Goal: Information Seeking & Learning: Learn about a topic

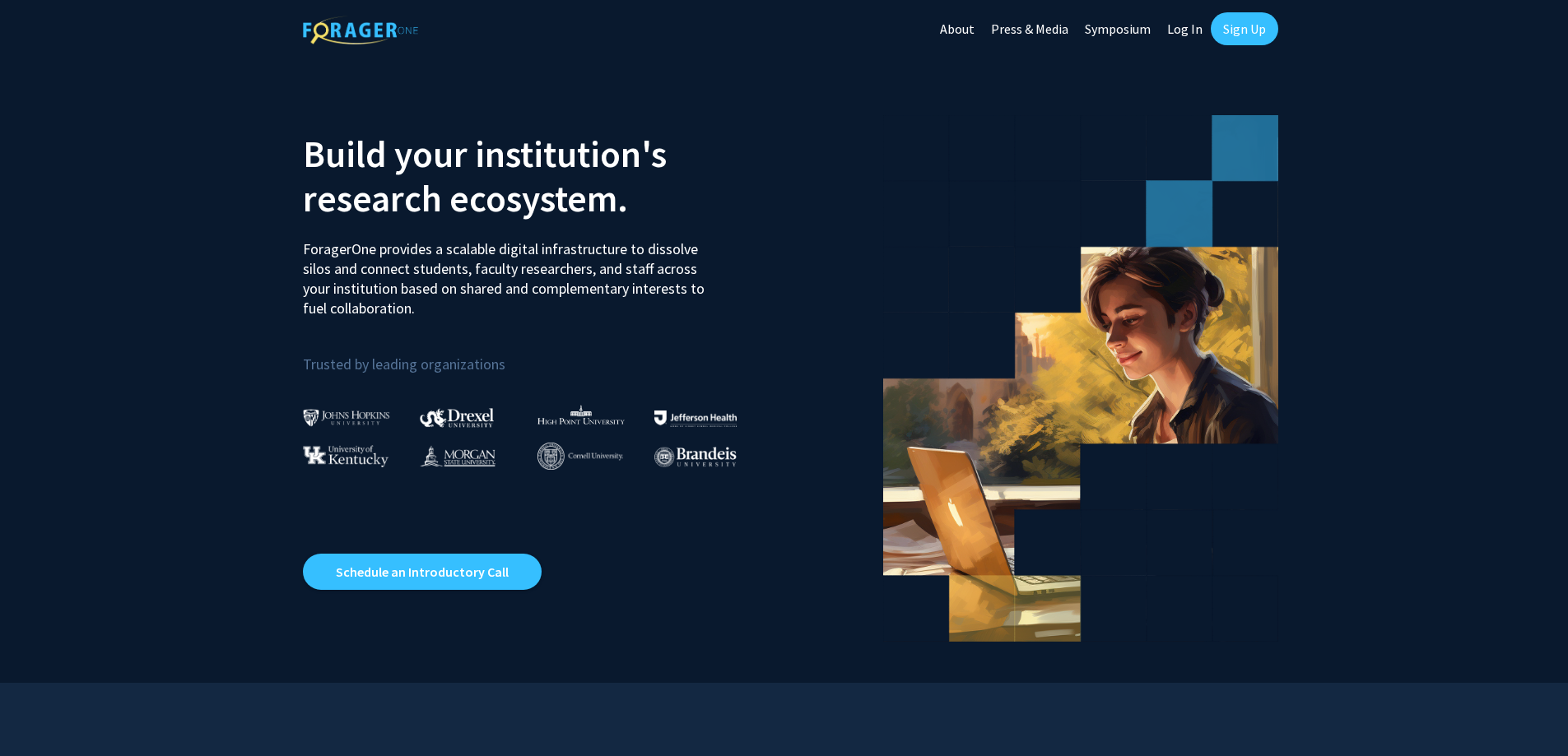
click at [1180, 28] on link "Log In" at bounding box center [1185, 28] width 52 height 58
select select
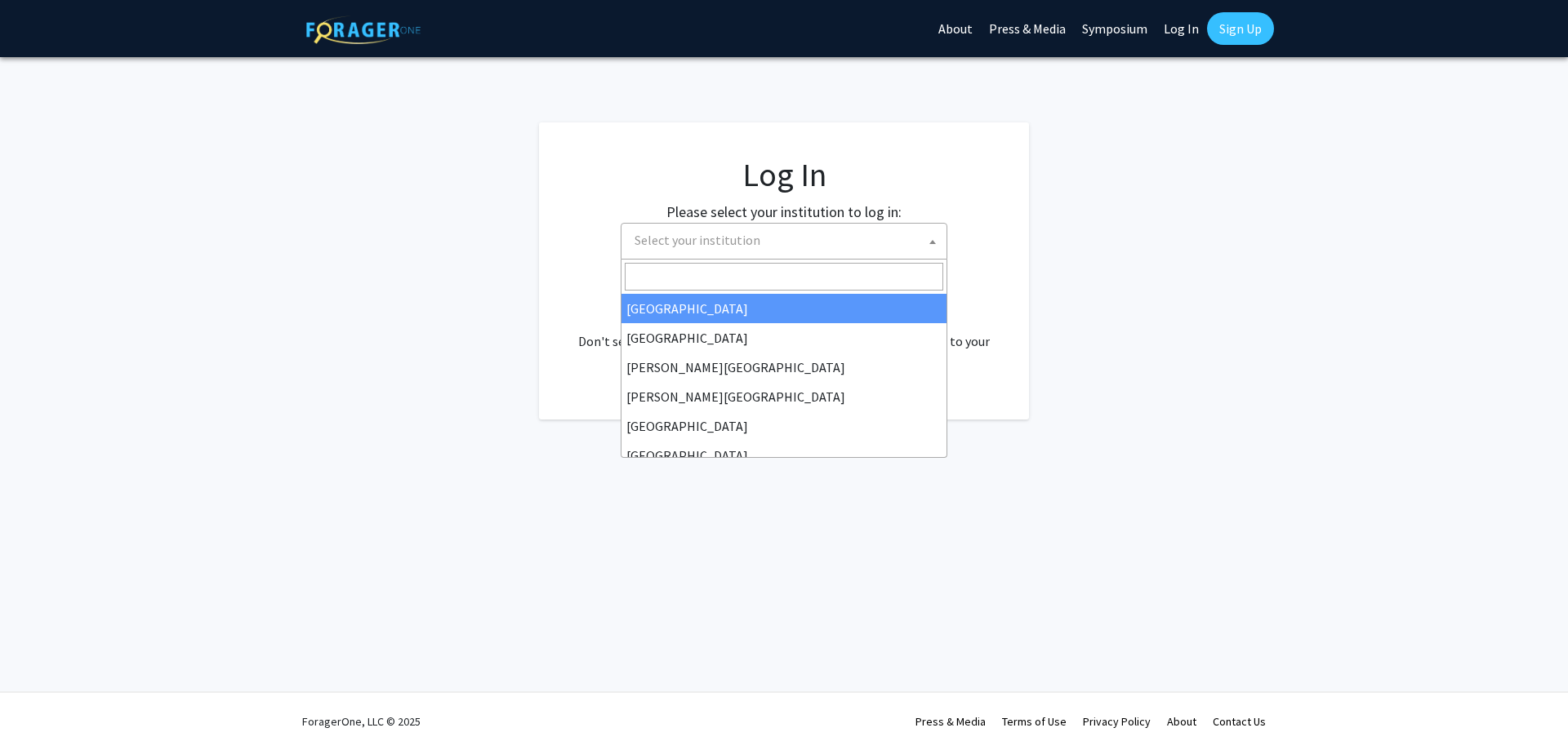
click at [875, 242] on span "Select your institution" at bounding box center [787, 241] width 318 height 33
type input "j"
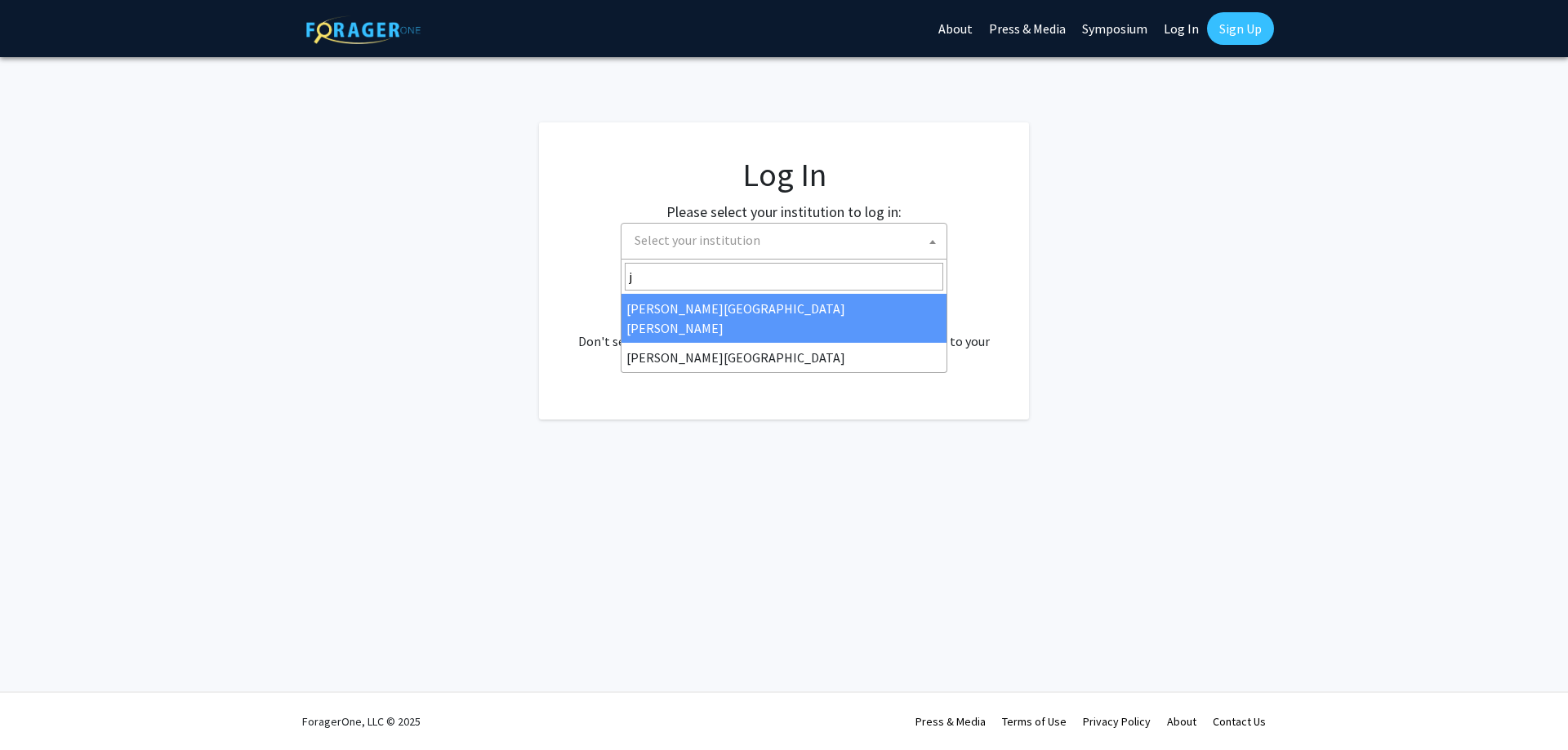
select select "1"
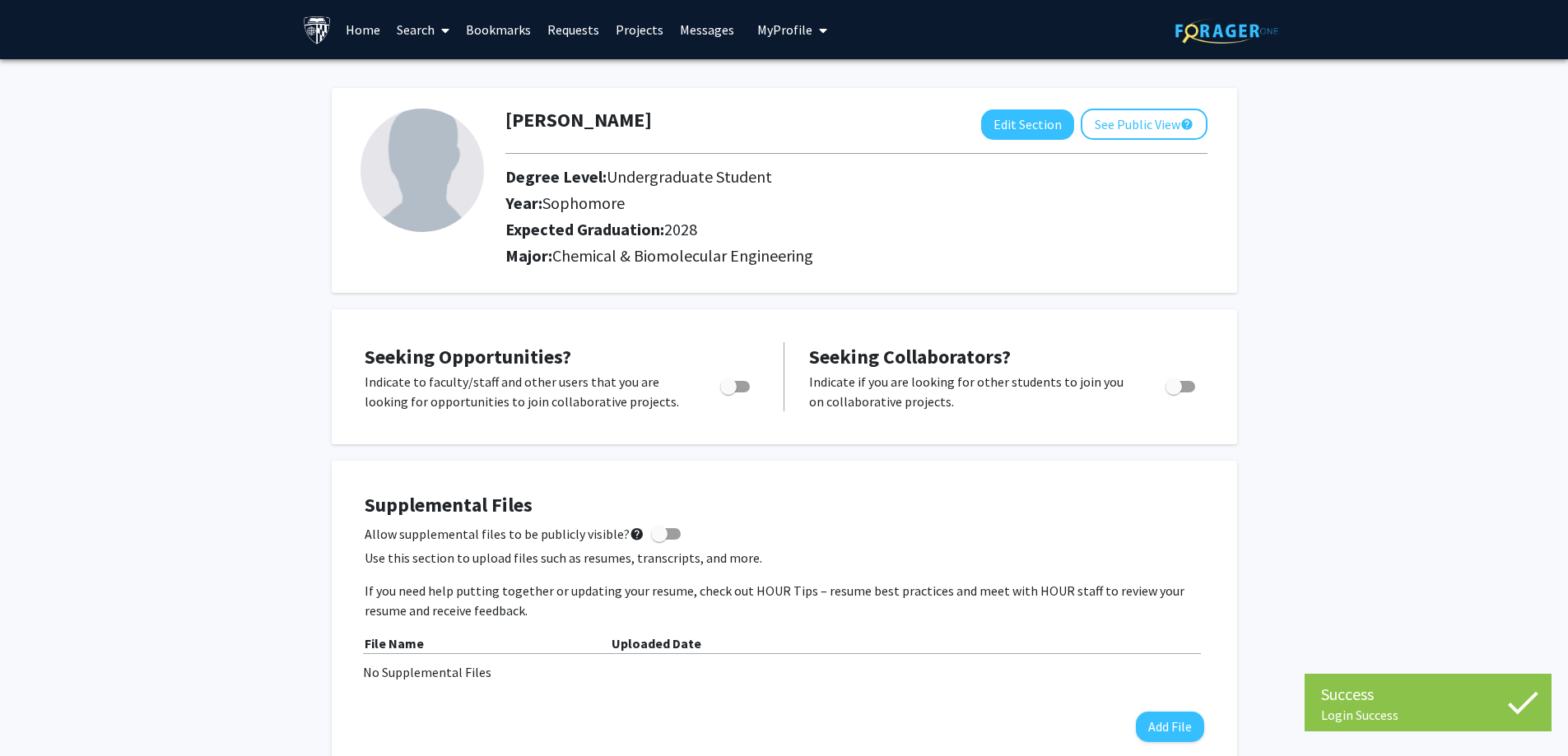
click at [353, 34] on link "Home" at bounding box center [363, 29] width 51 height 58
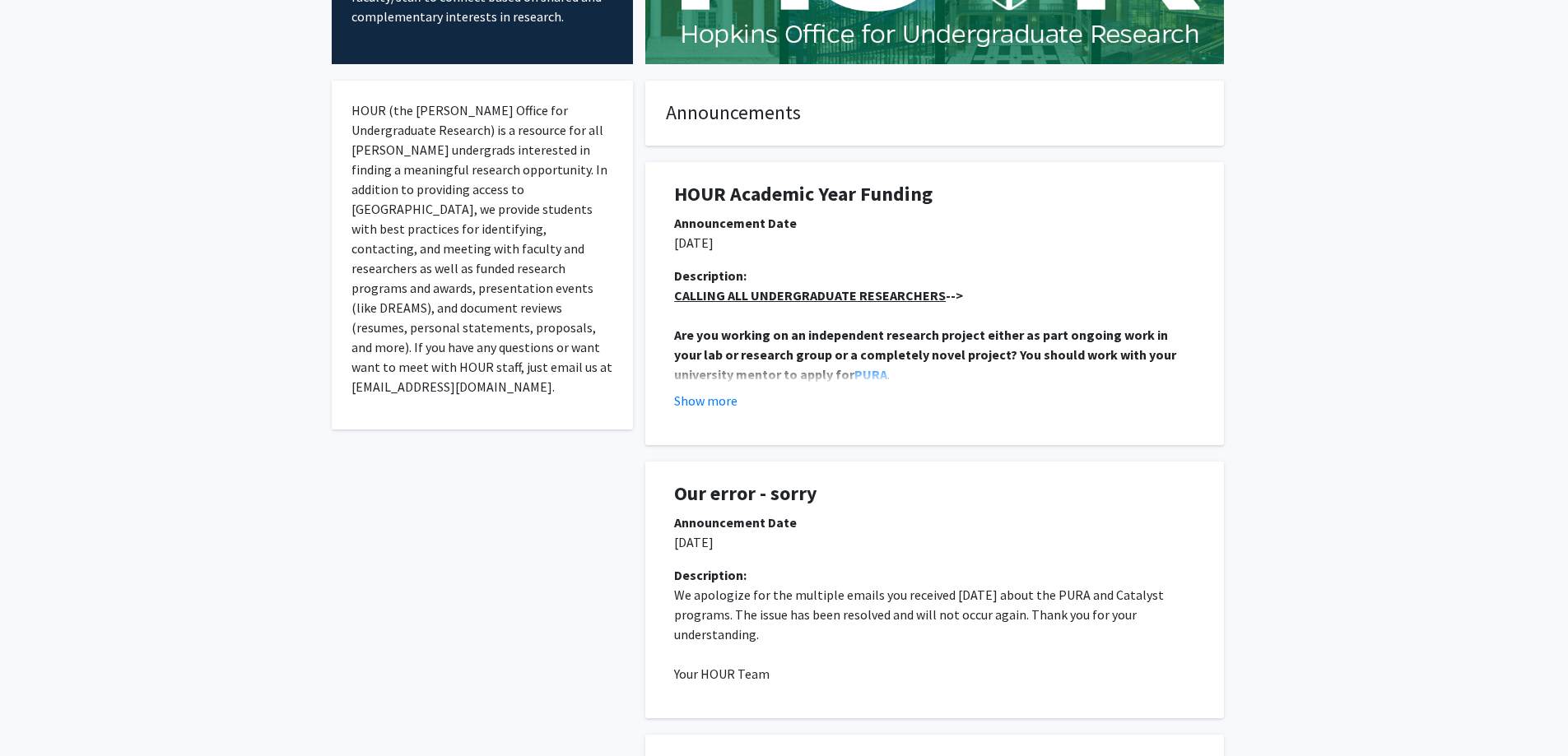
scroll to position [247, 0]
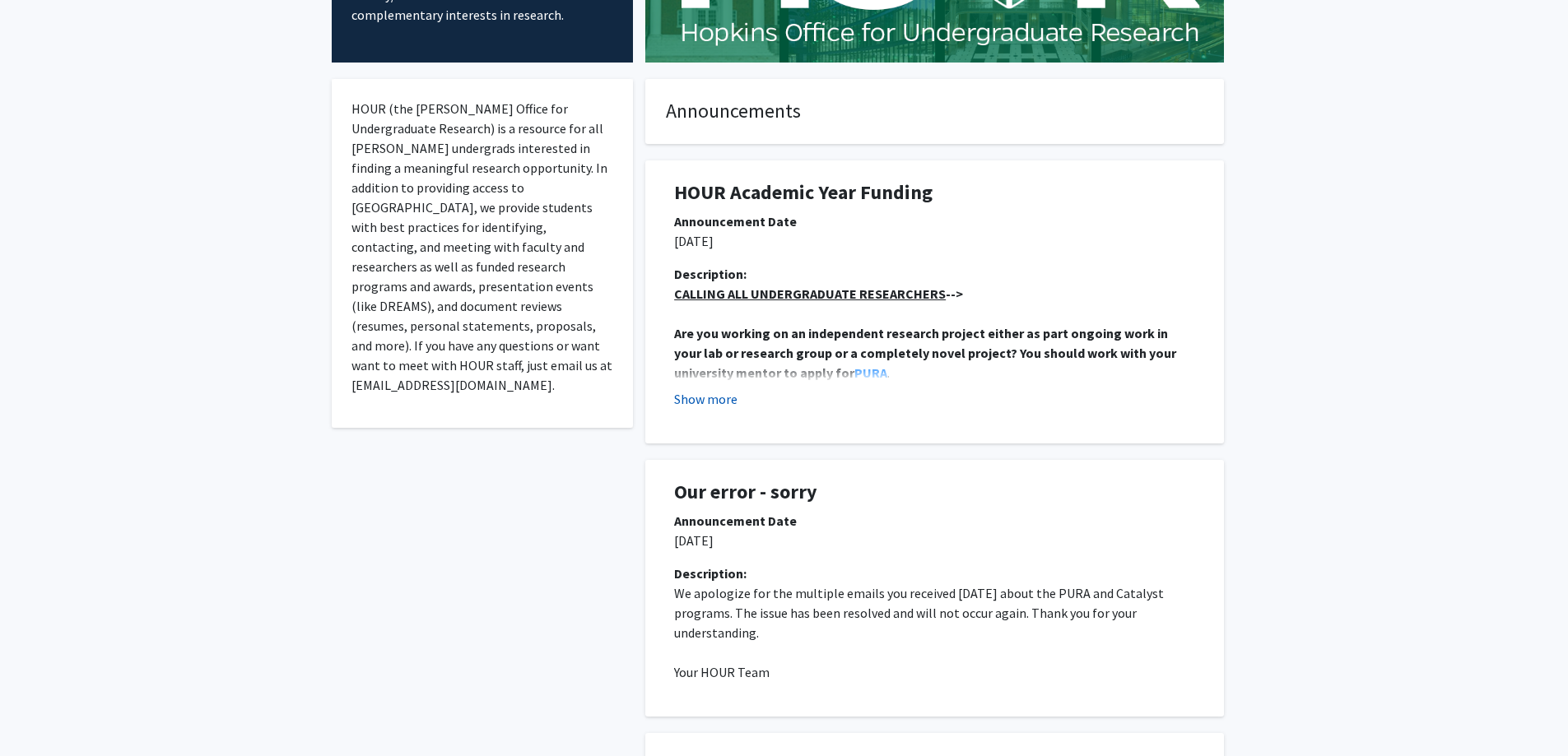
click at [724, 395] on button "Show more" at bounding box center [706, 399] width 63 height 20
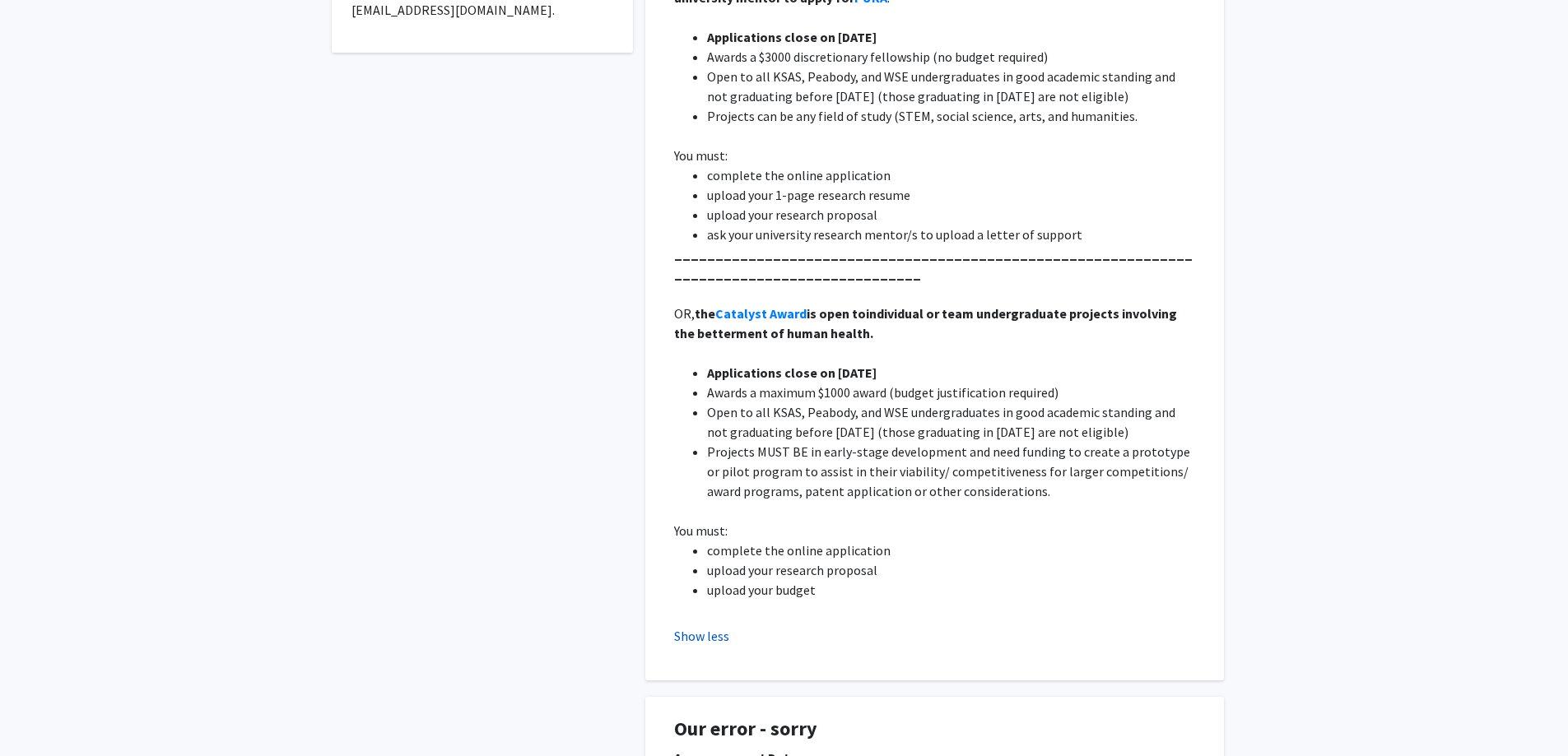
scroll to position [658, 0]
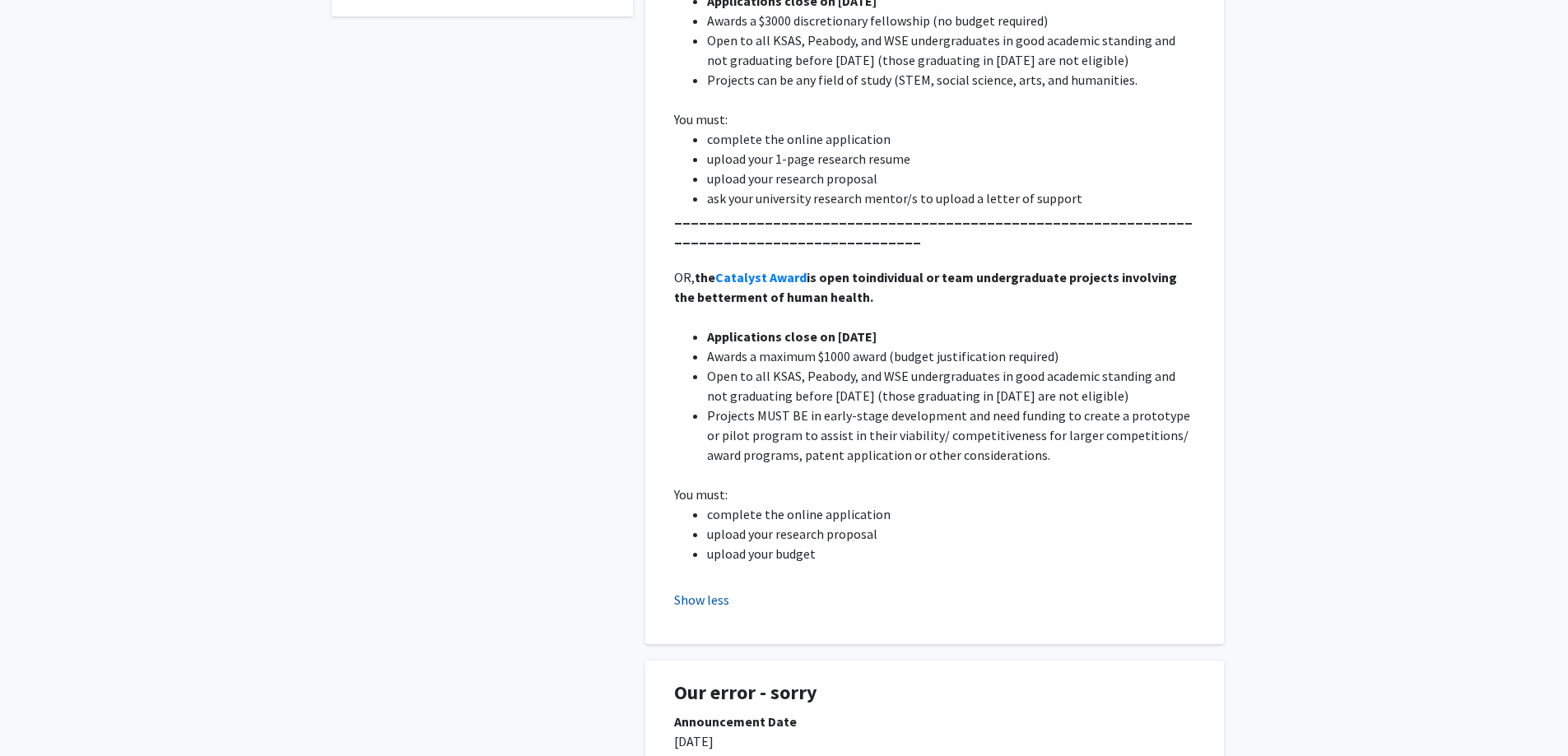
click at [715, 598] on button "Show less" at bounding box center [702, 600] width 55 height 20
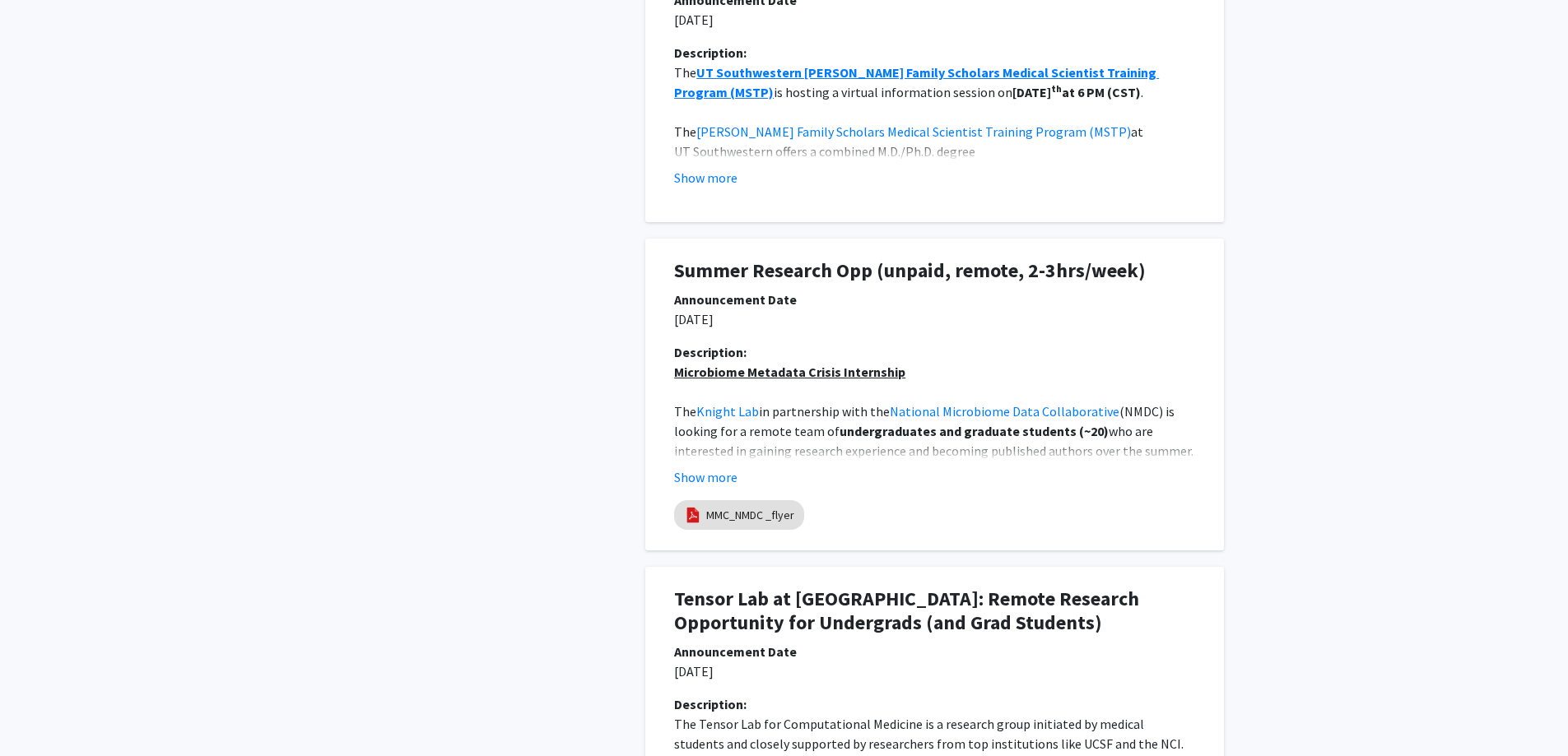
scroll to position [1070, 0]
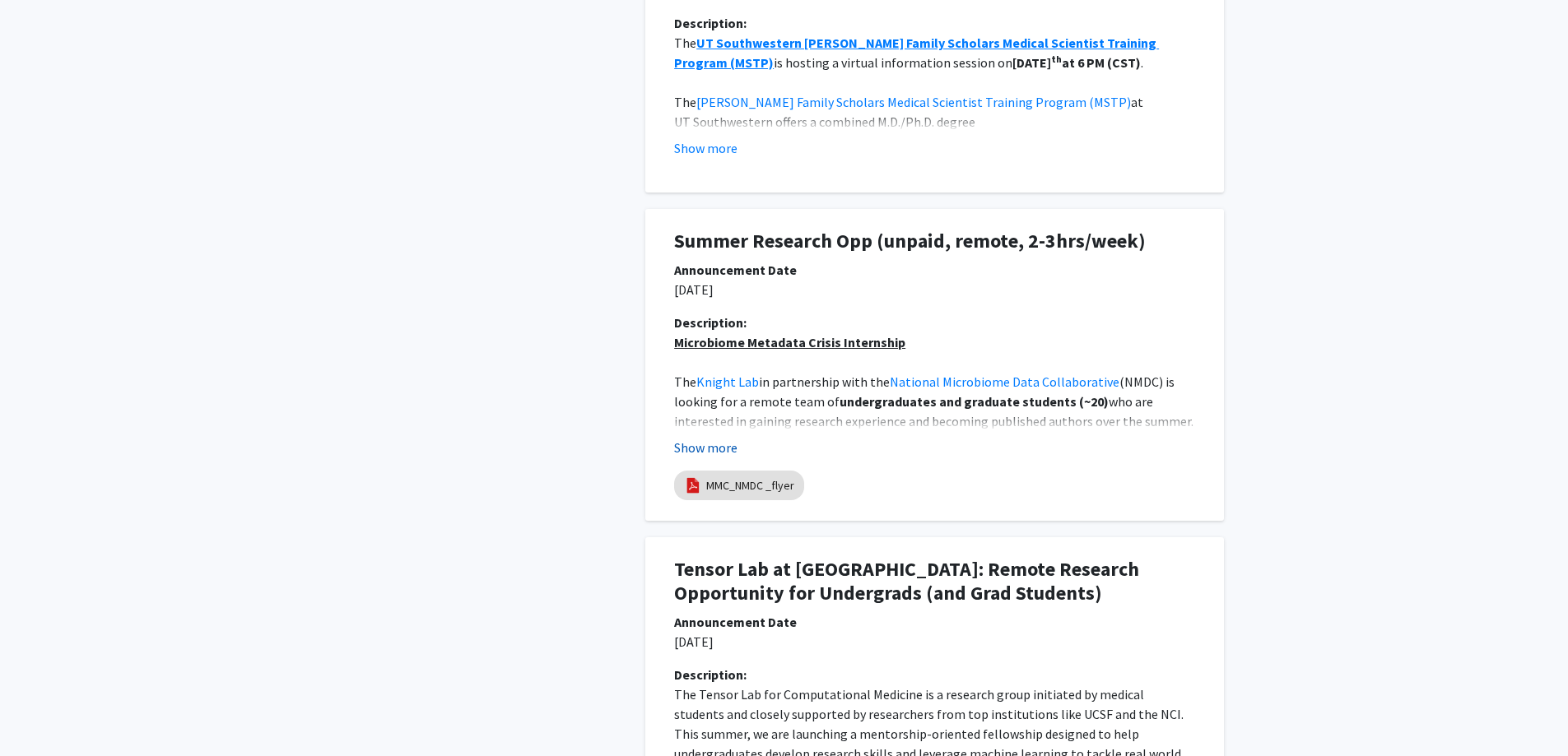
click at [692, 445] on button "Show more" at bounding box center [706, 448] width 63 height 20
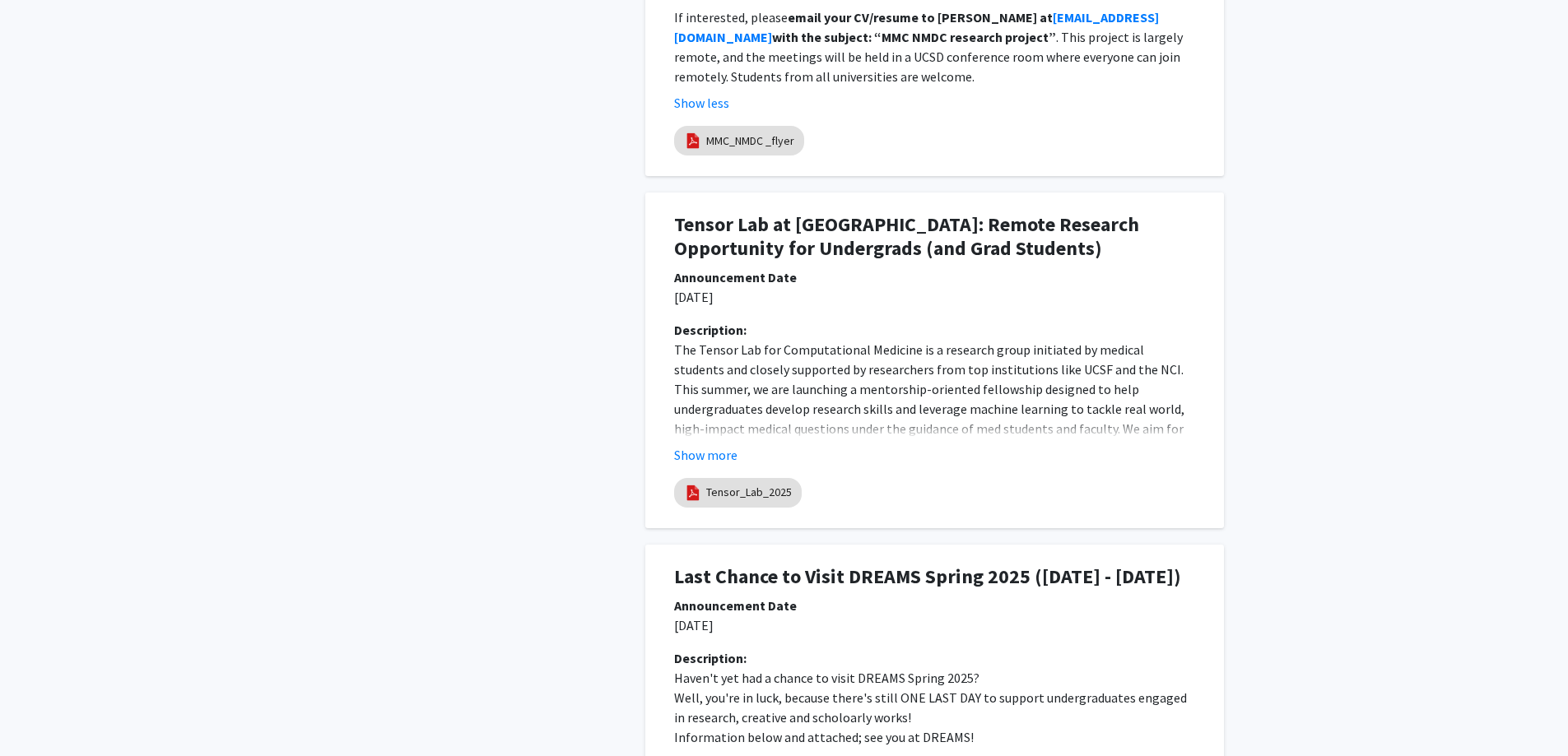
scroll to position [2139, 0]
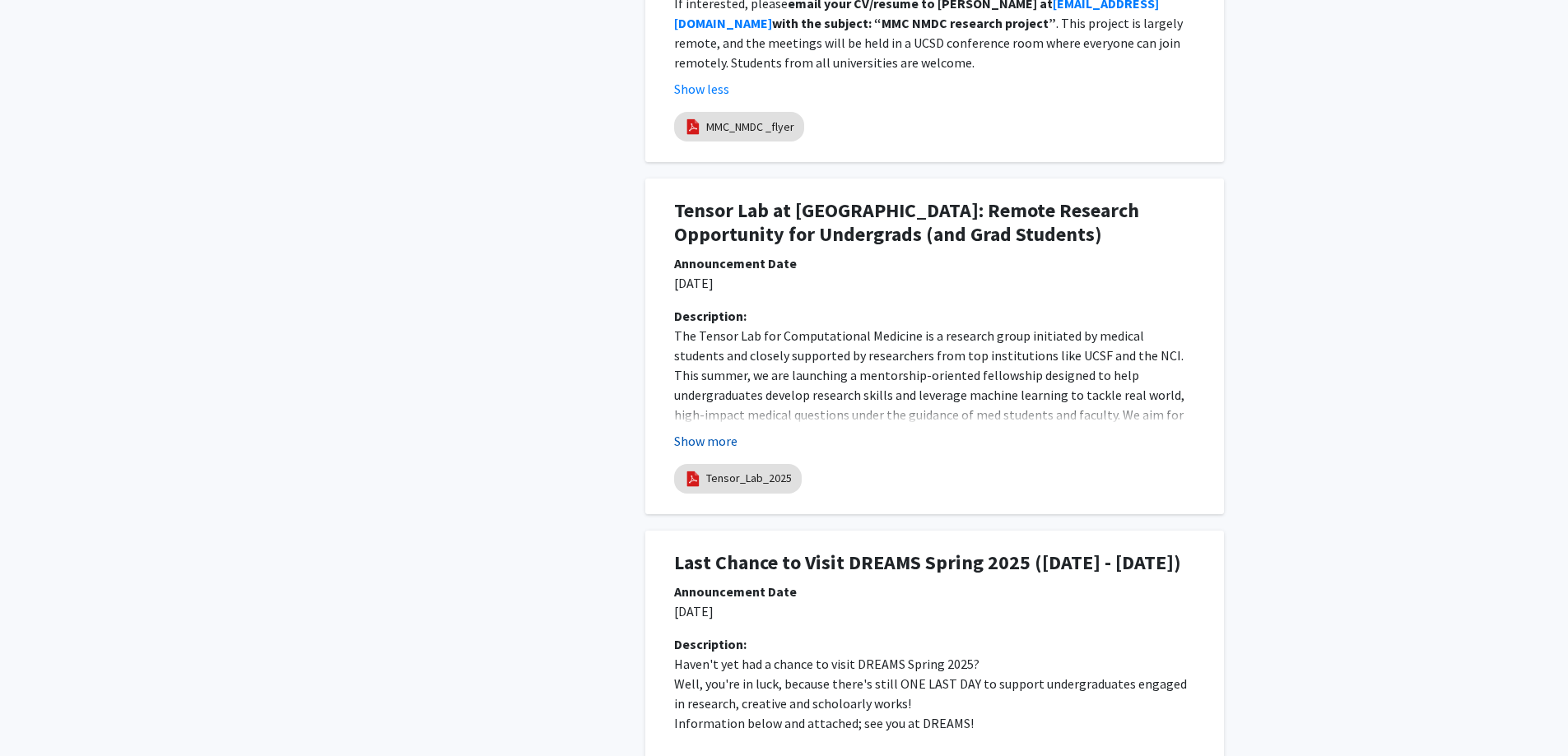
click at [700, 431] on button "Show more" at bounding box center [706, 441] width 63 height 20
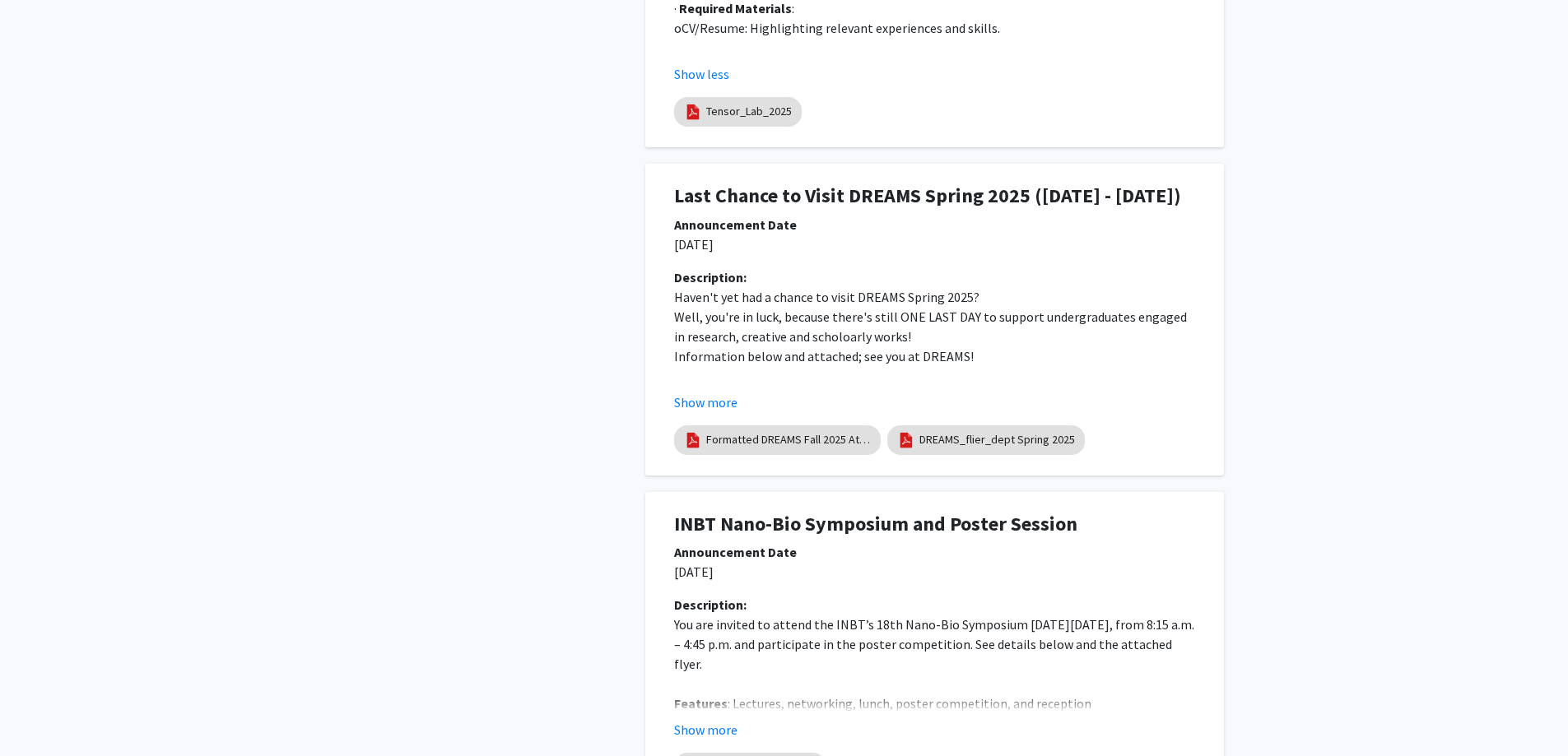
scroll to position [3374, 0]
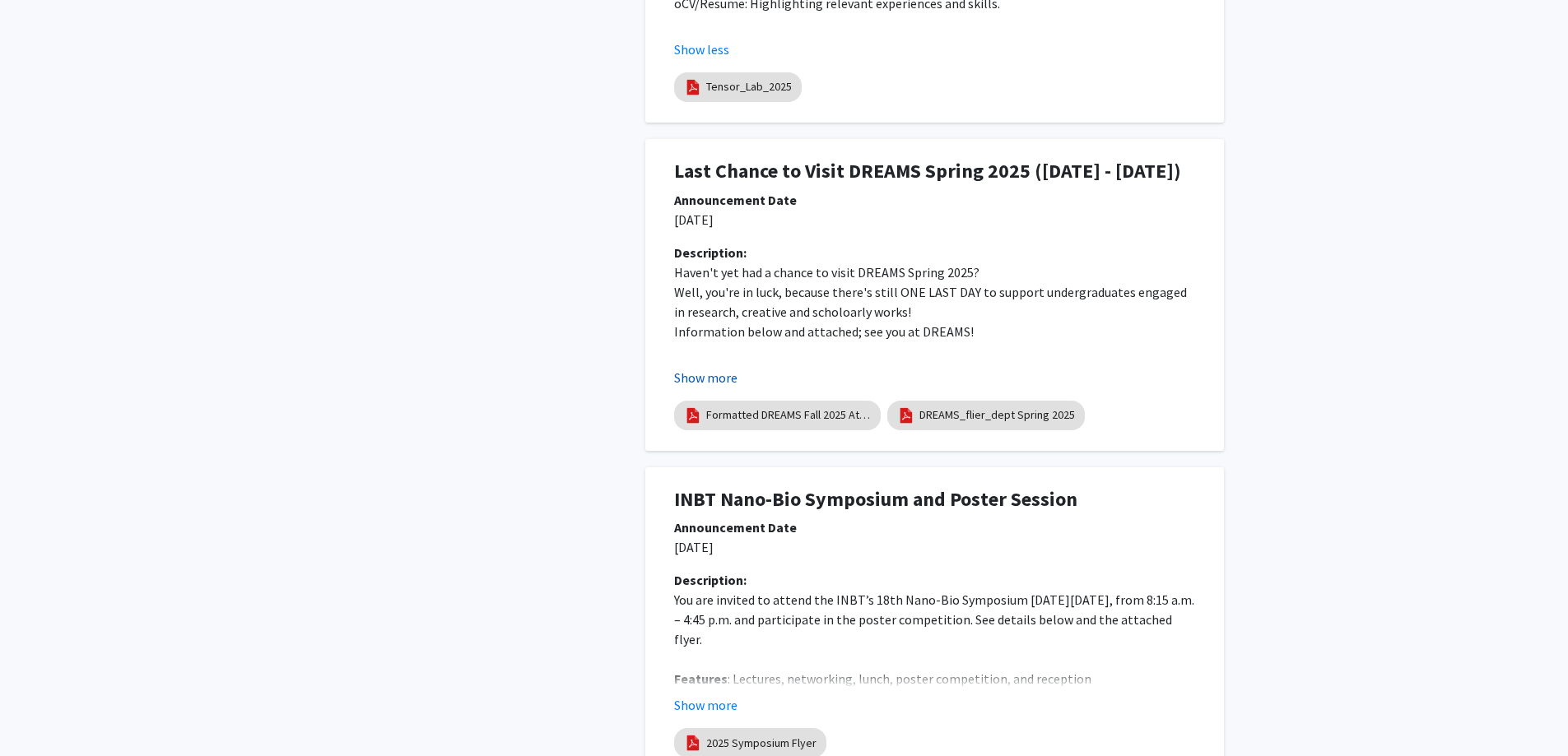
click at [708, 381] on button "Show more" at bounding box center [706, 378] width 63 height 20
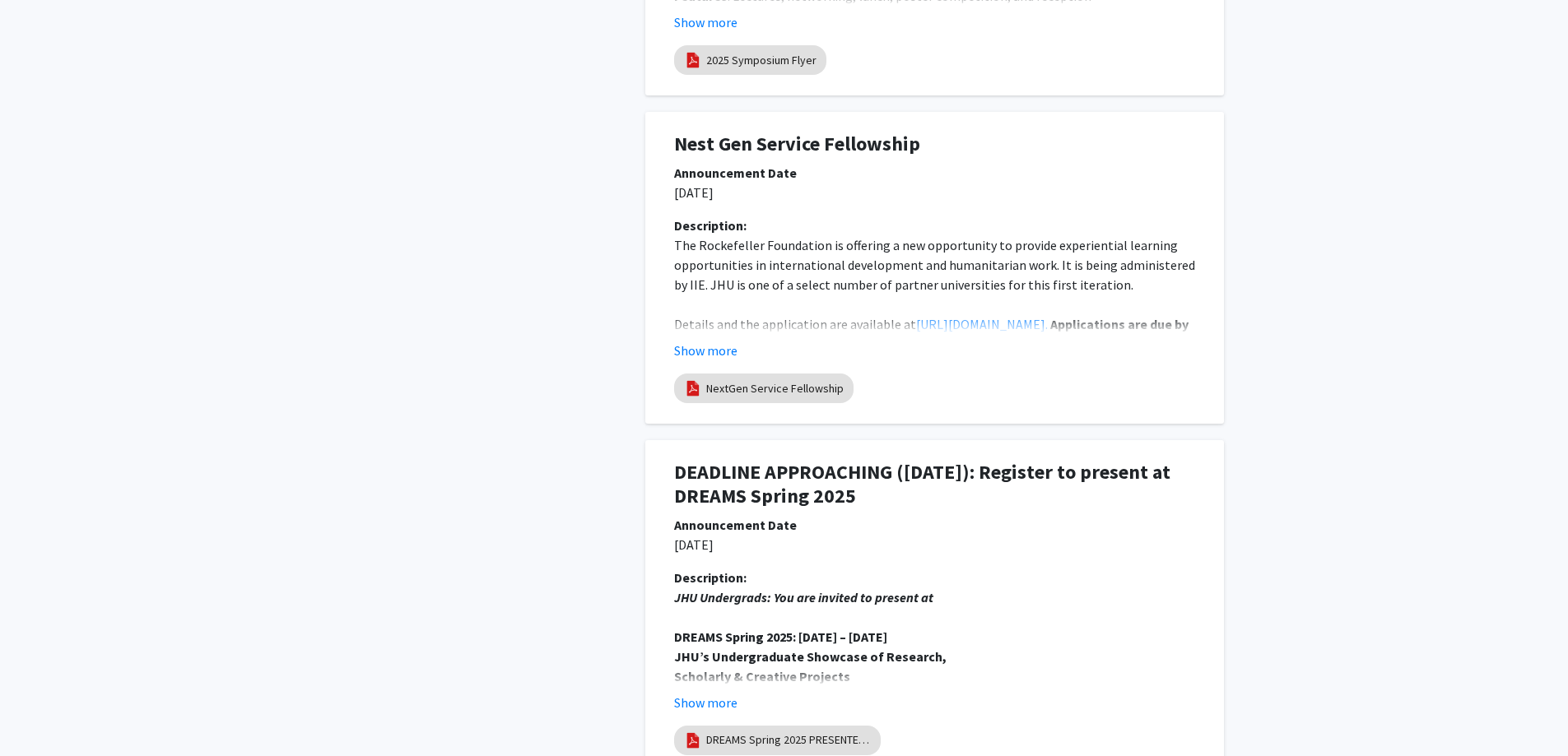
scroll to position [4608, 0]
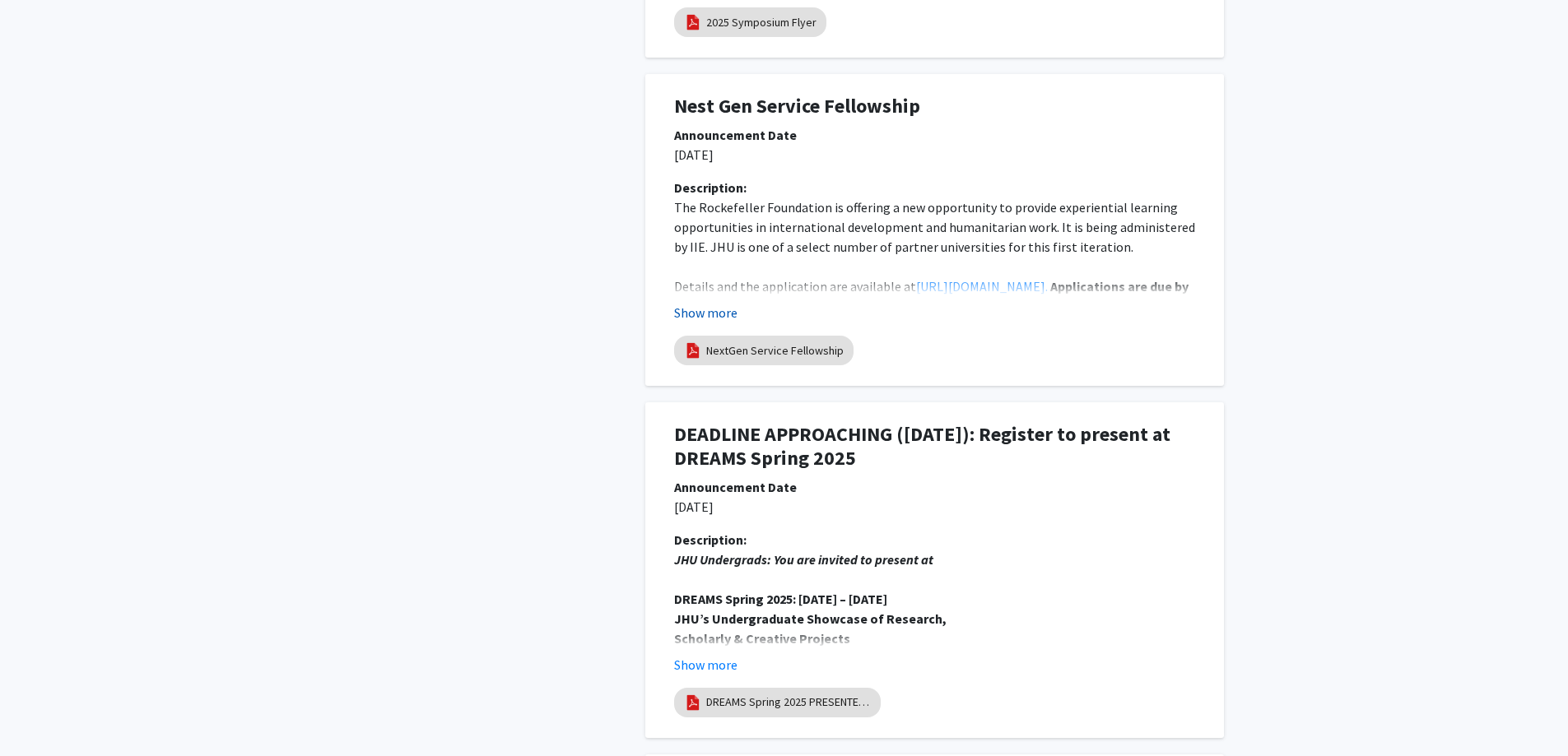
click at [714, 314] on button "Show more" at bounding box center [706, 313] width 63 height 20
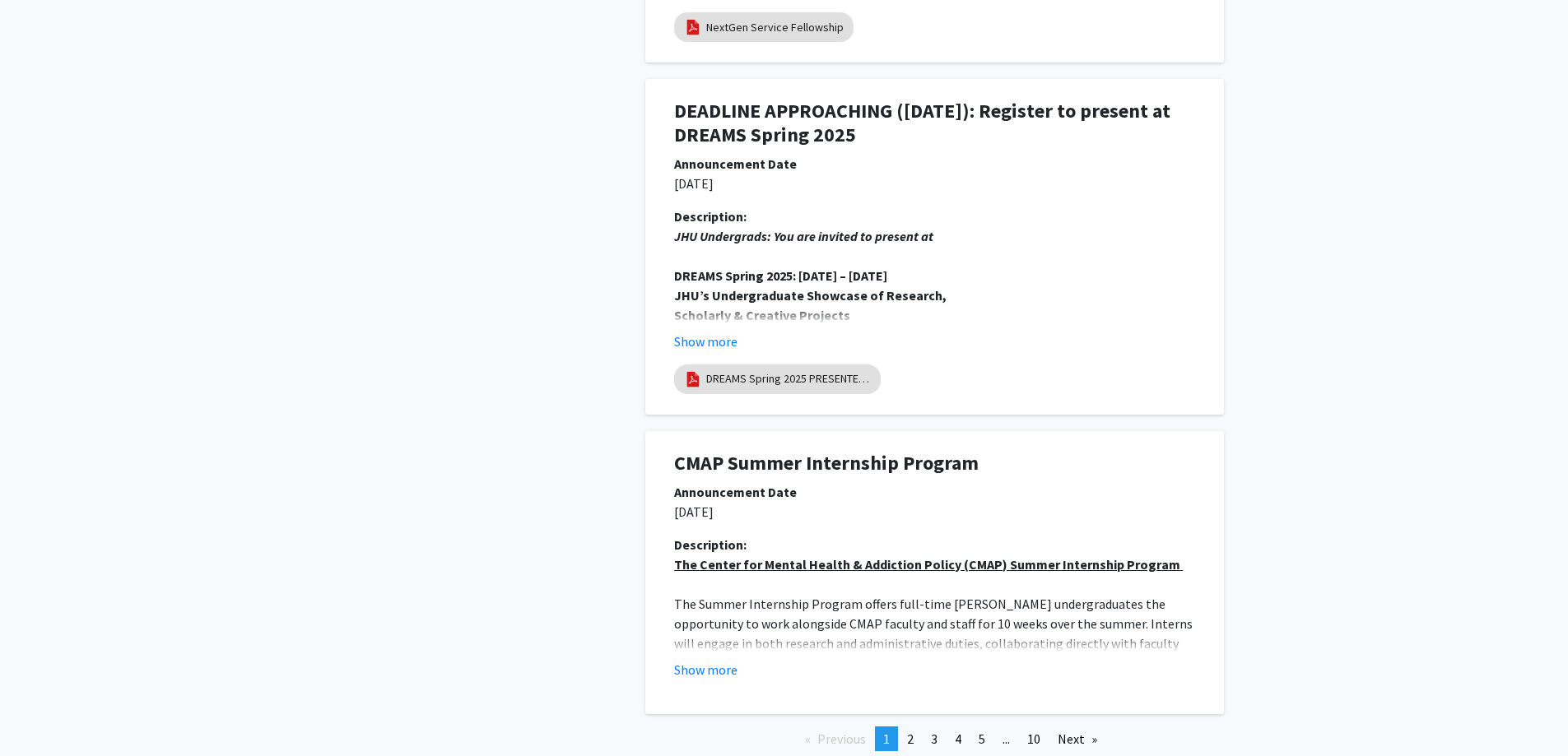
scroll to position [5423, 0]
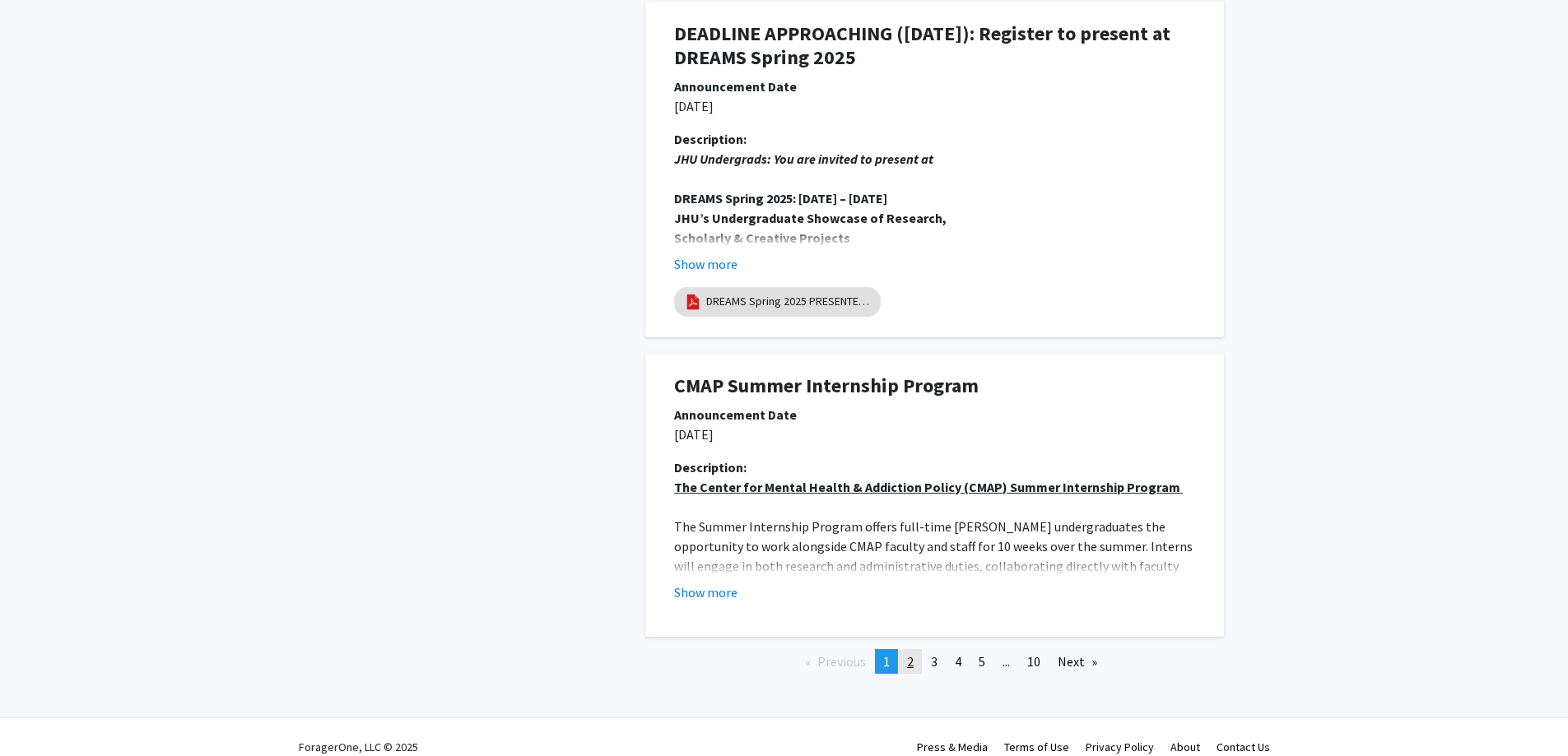
click at [916, 649] on link "page 2" at bounding box center [910, 662] width 23 height 25
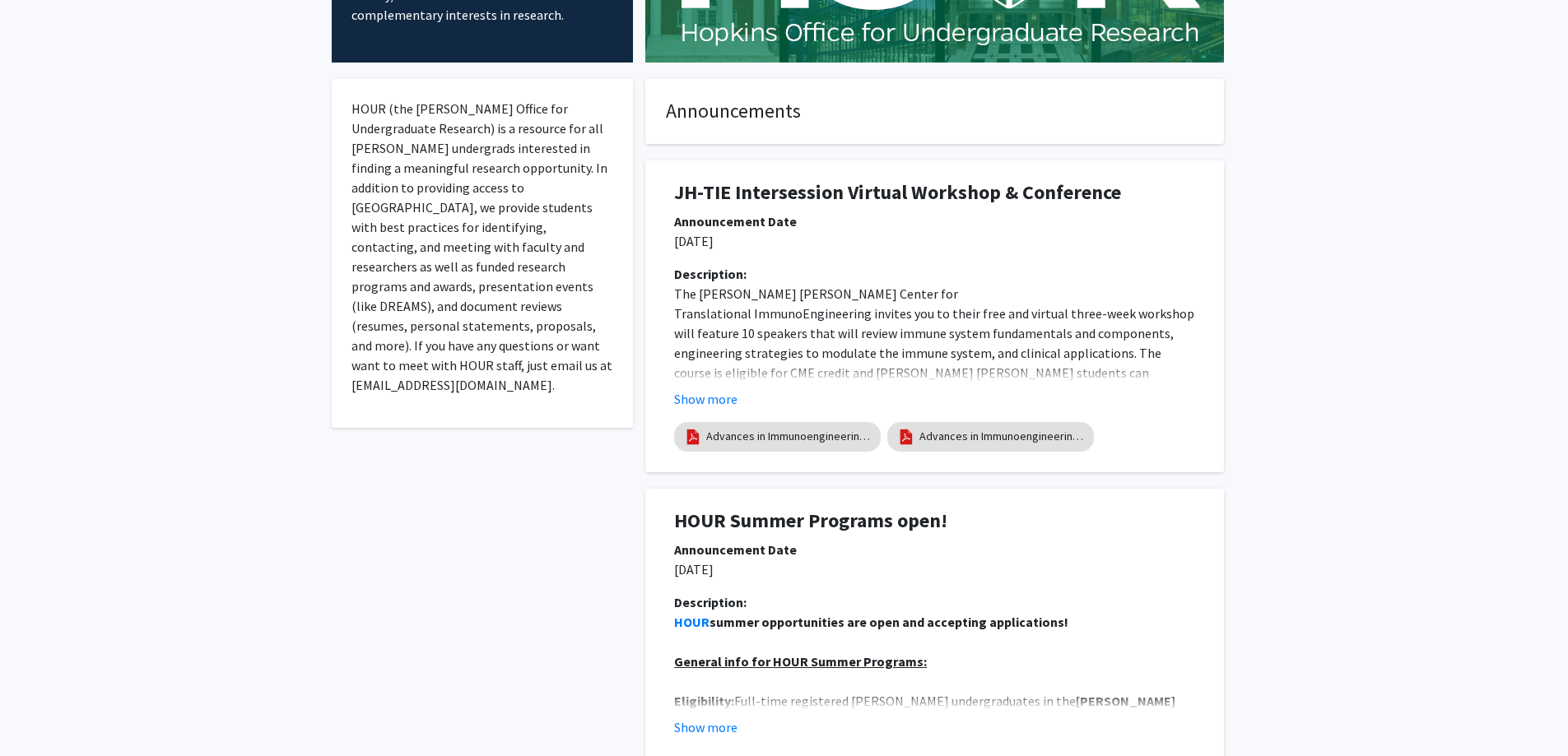
scroll to position [0, 0]
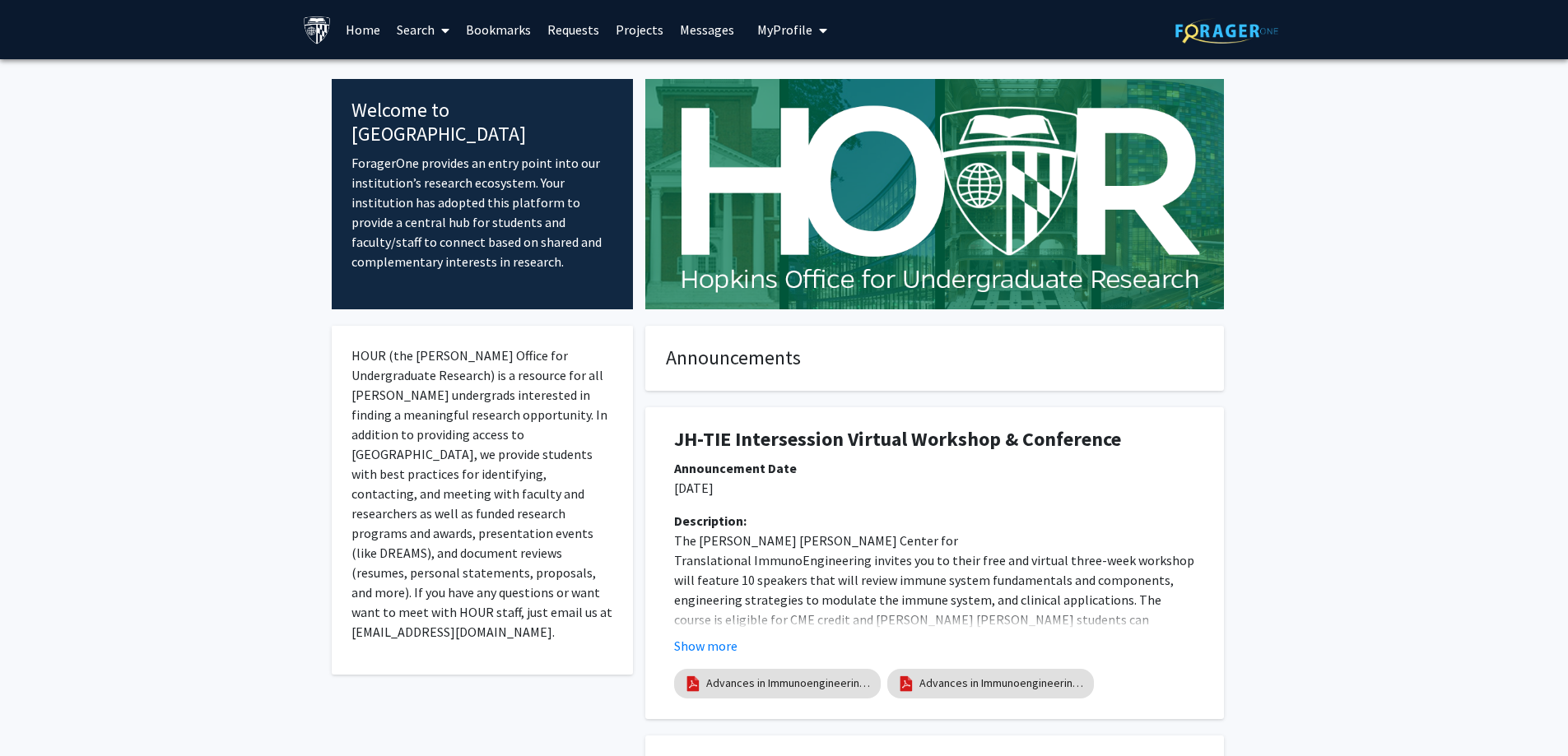
click at [441, 21] on span at bounding box center [442, 30] width 15 height 58
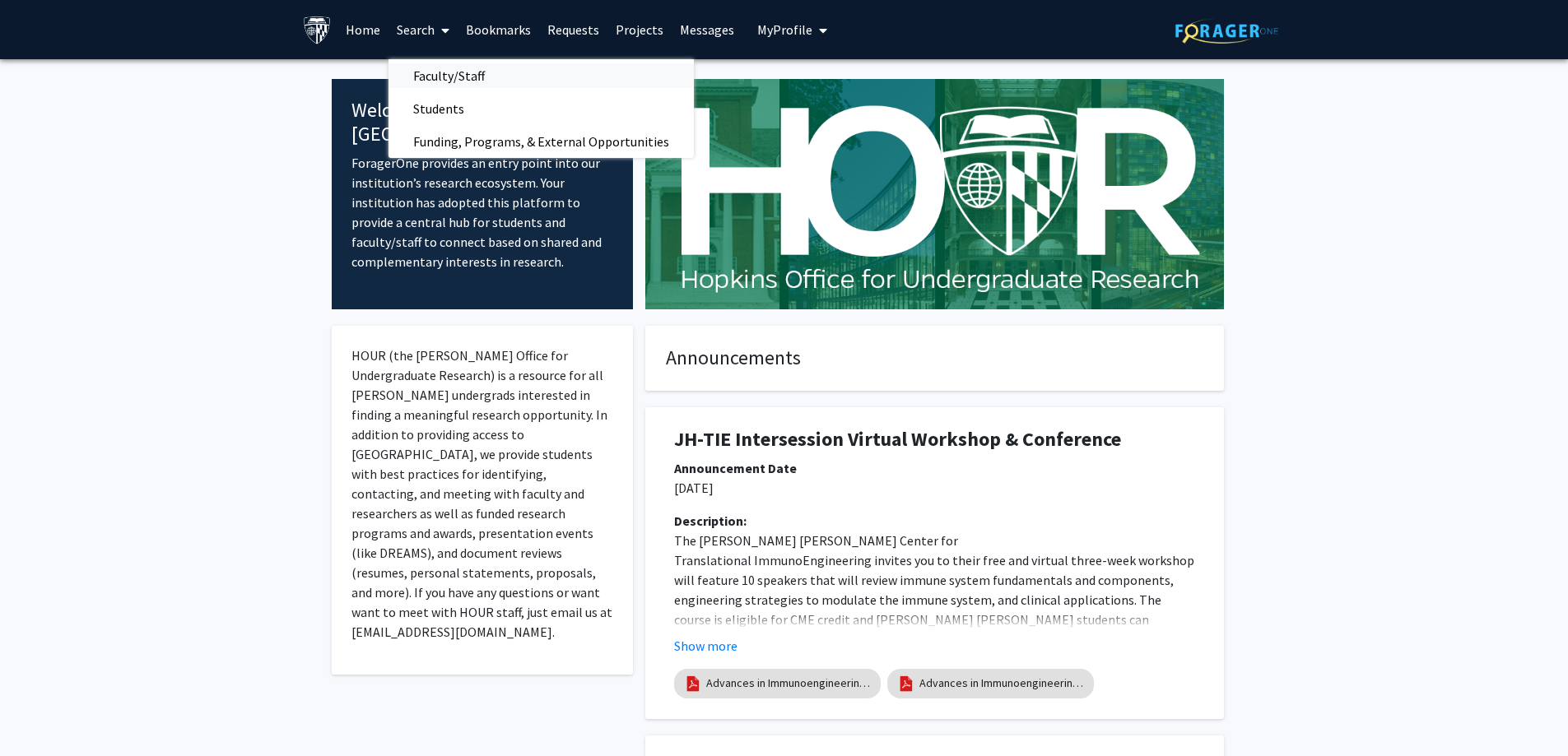
click at [443, 71] on span "Faculty/Staff" at bounding box center [449, 76] width 121 height 33
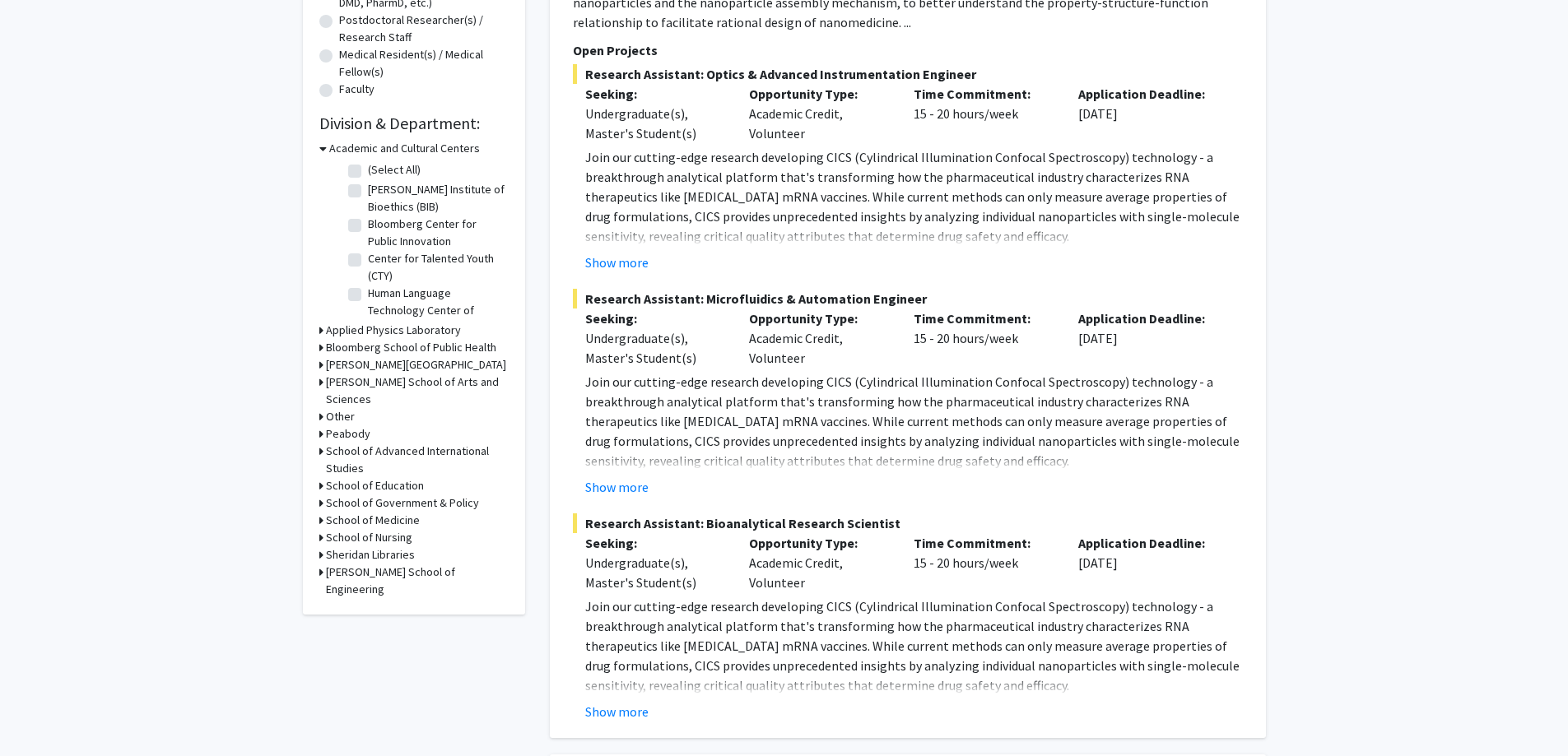
scroll to position [411, 0]
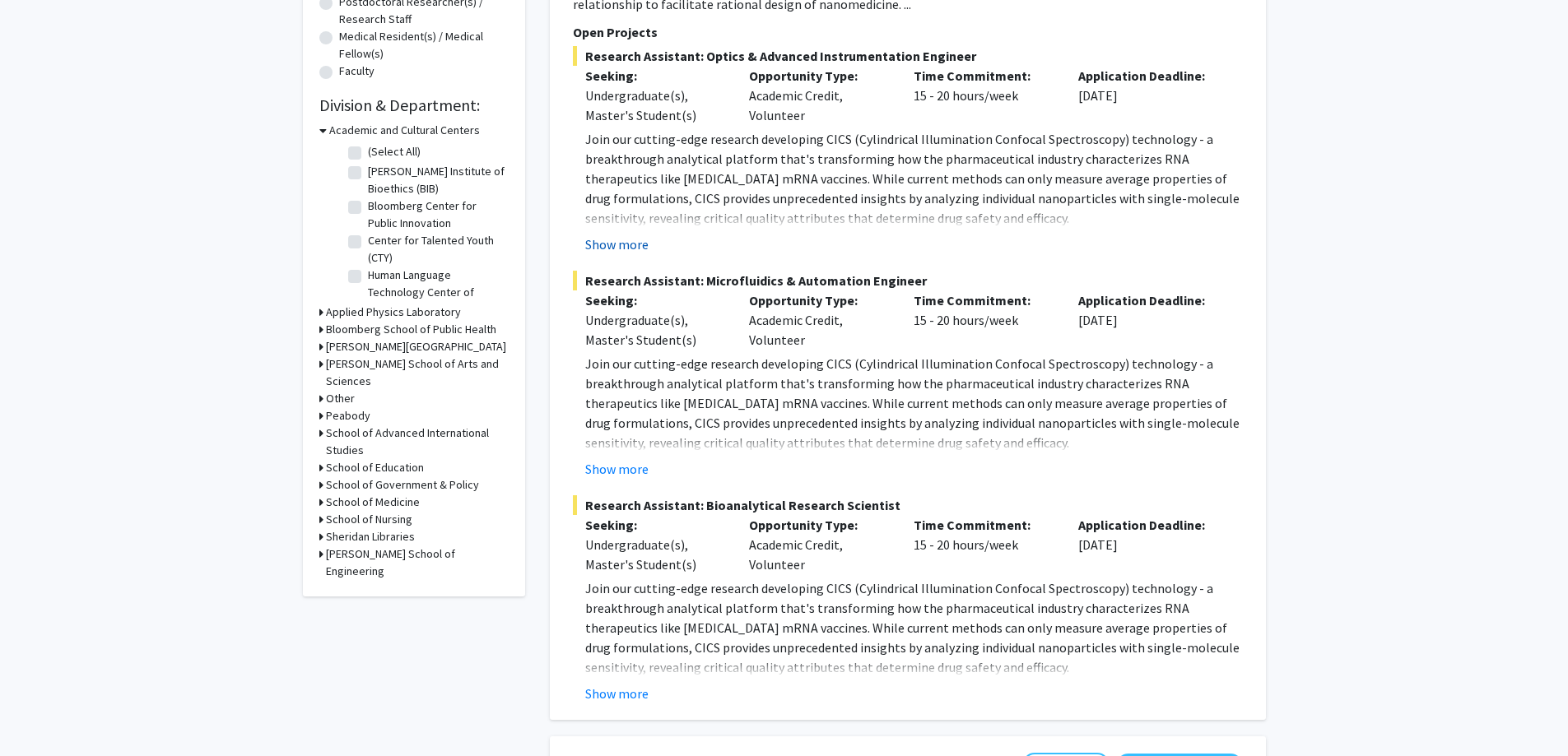
click at [628, 246] on button "Show more" at bounding box center [617, 244] width 63 height 20
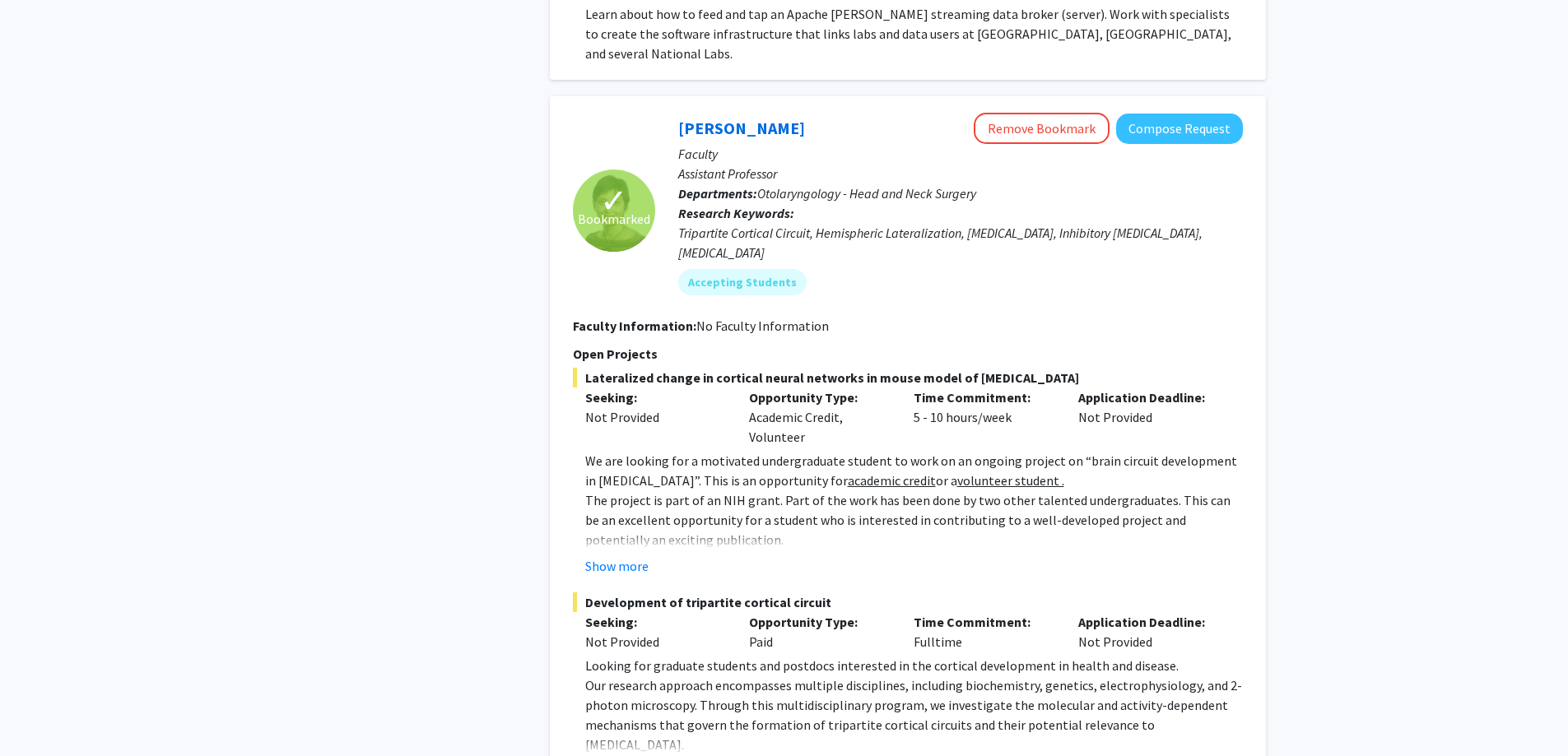
scroll to position [3209, 0]
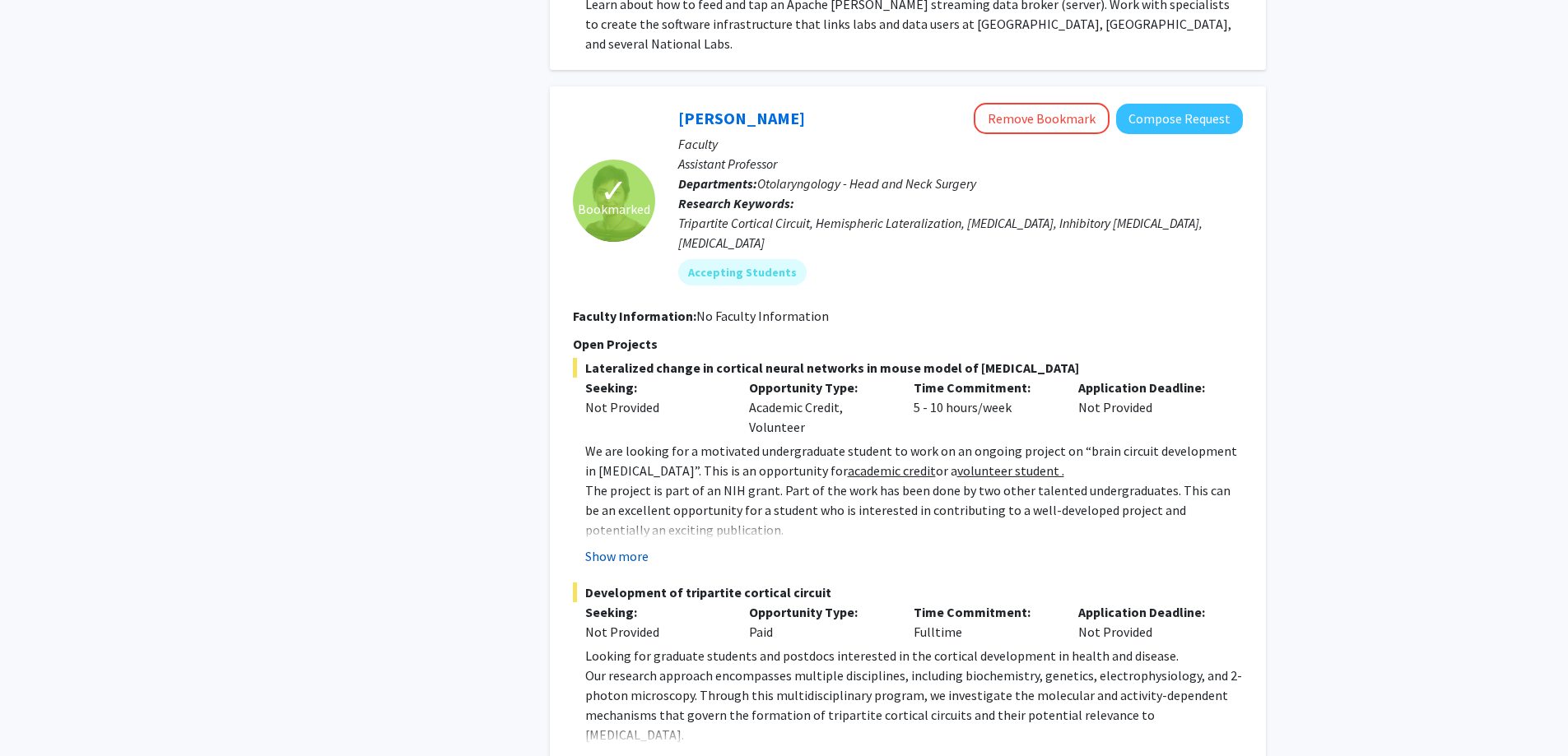
click at [604, 546] on button "Show more" at bounding box center [617, 556] width 63 height 20
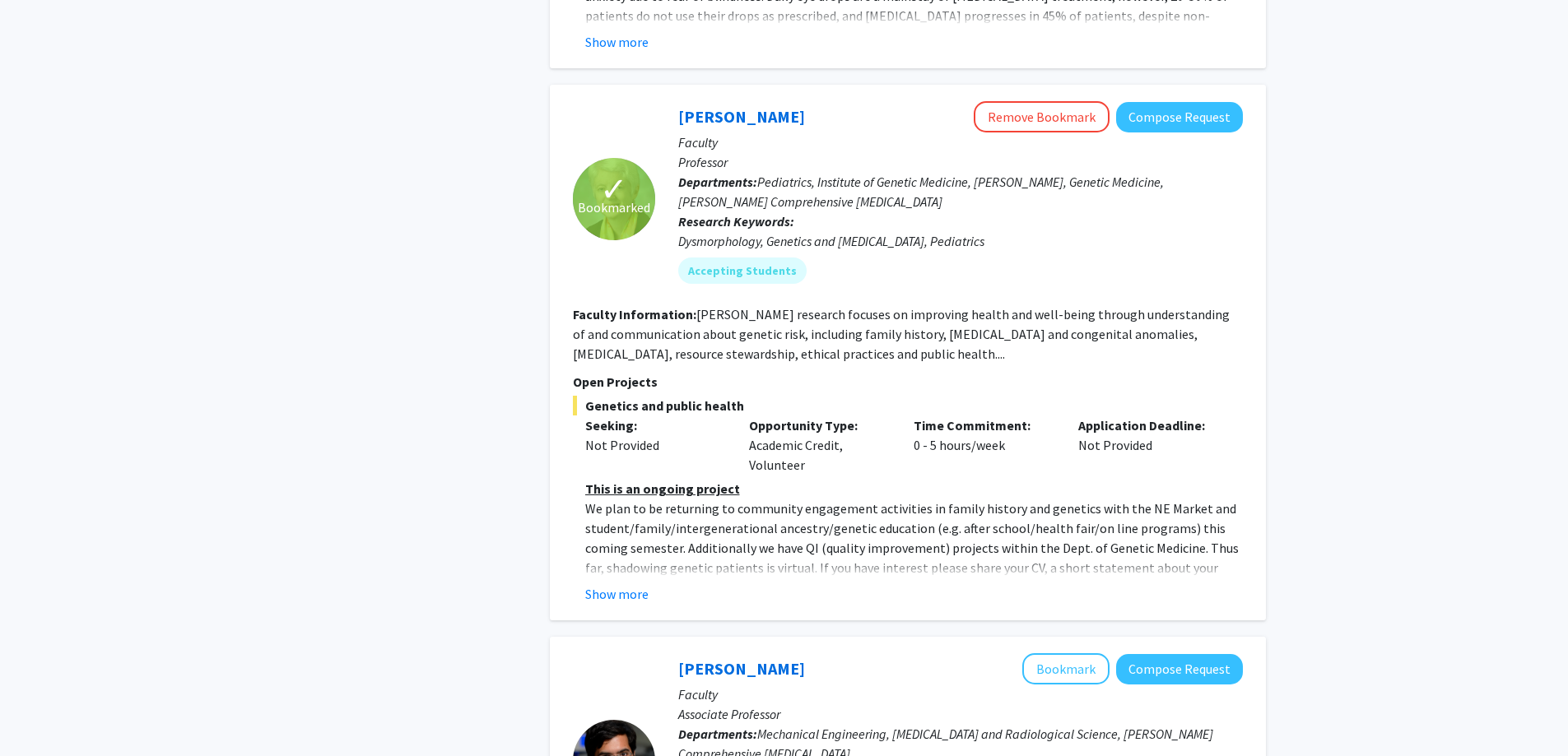
scroll to position [5266, 0]
click at [632, 584] on button "Show more" at bounding box center [617, 593] width 63 height 20
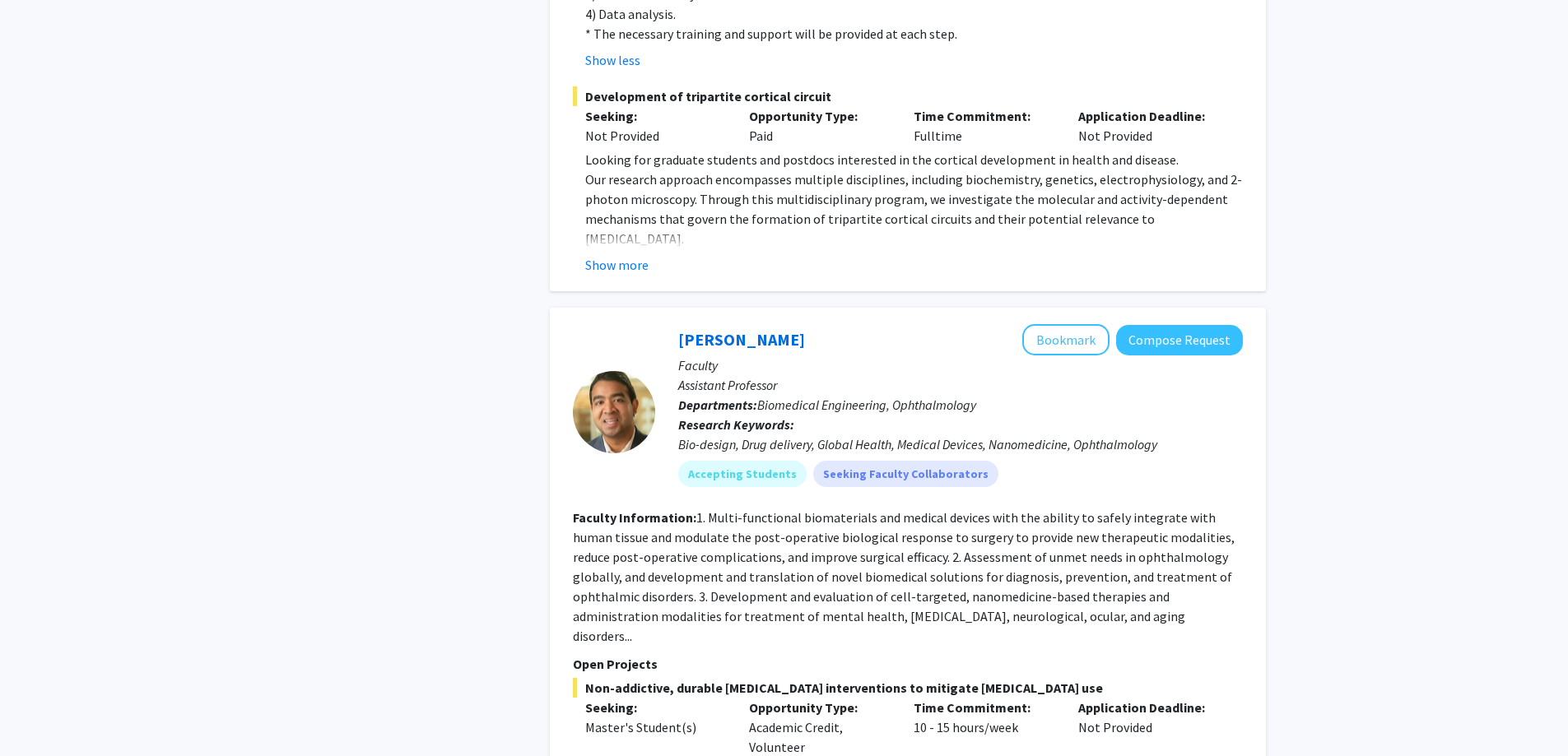
scroll to position [3620, 0]
